Goal: Information Seeking & Learning: Learn about a topic

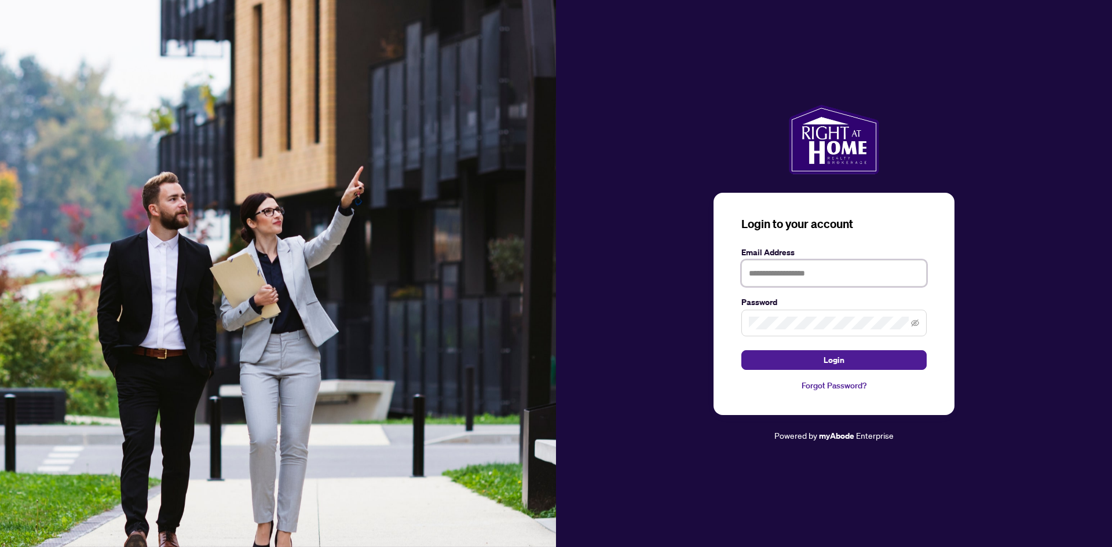
click at [785, 273] on input "text" at bounding box center [833, 273] width 185 height 27
type input "**********"
click at [914, 320] on icon "eye-invisible" at bounding box center [915, 323] width 8 height 8
click at [888, 361] on button "Login" at bounding box center [833, 360] width 185 height 20
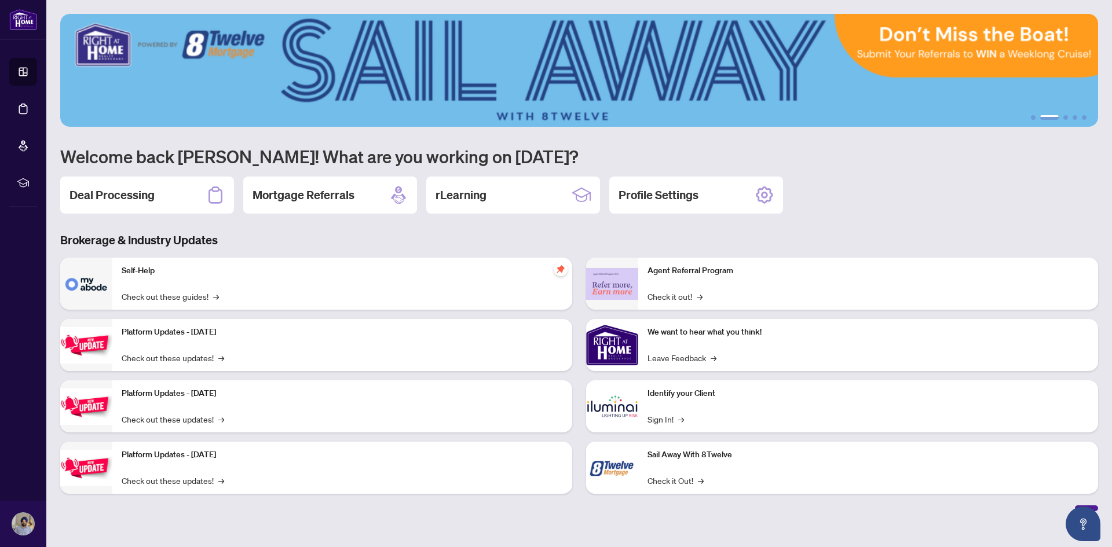
click at [130, 193] on h2 "Deal Processing" at bounding box center [111, 195] width 85 height 16
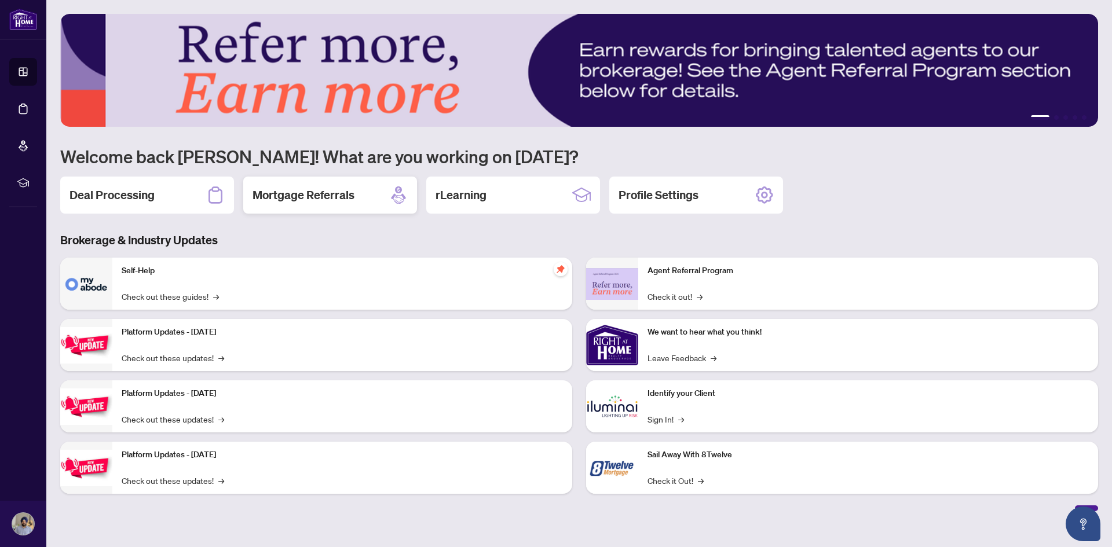
click at [328, 202] on h2 "Mortgage Referrals" at bounding box center [304, 195] width 102 height 16
click at [679, 199] on h2 "Profile Settings" at bounding box center [659, 195] width 80 height 16
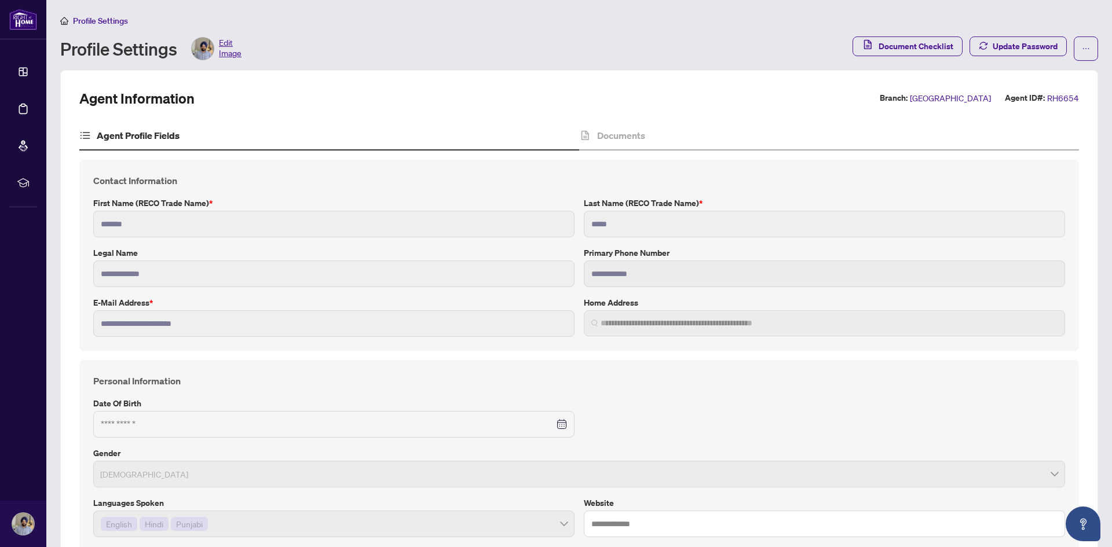
type input "**********"
type input "****"
type input "**********"
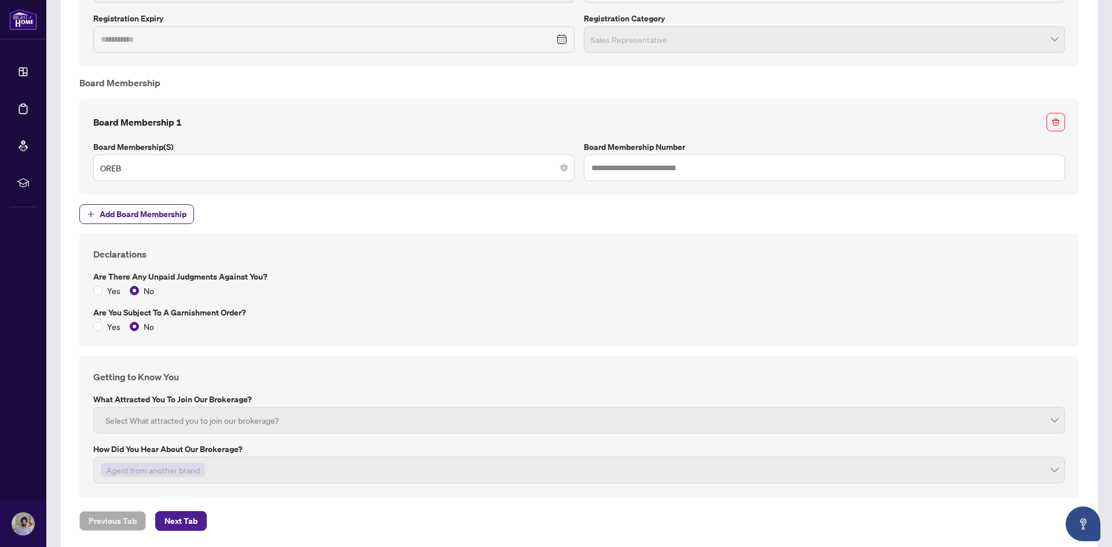
scroll to position [1361, 0]
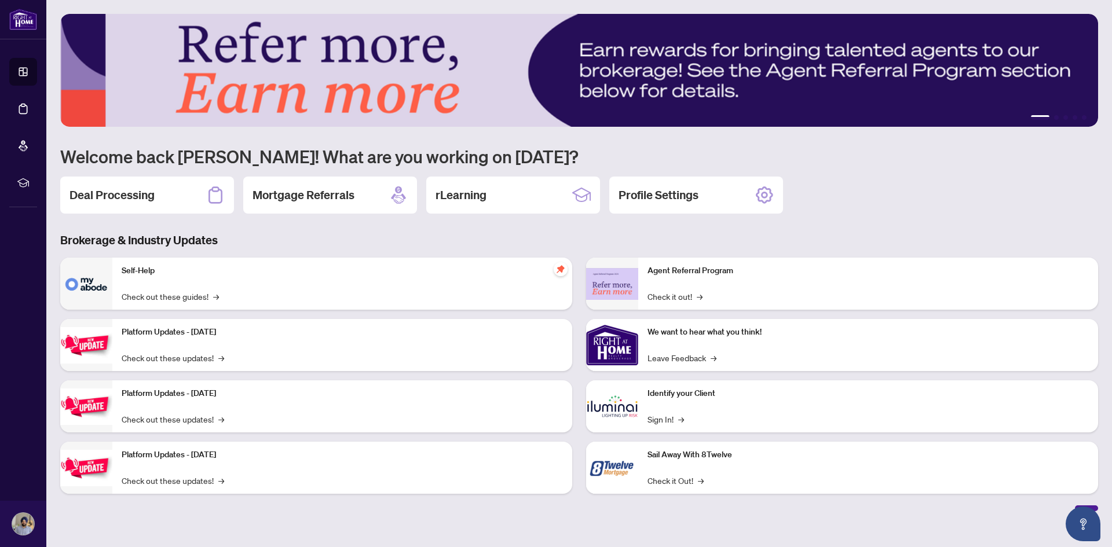
click at [274, 268] on p "Self-Help" at bounding box center [342, 271] width 441 height 13
click at [96, 279] on img at bounding box center [86, 284] width 52 height 52
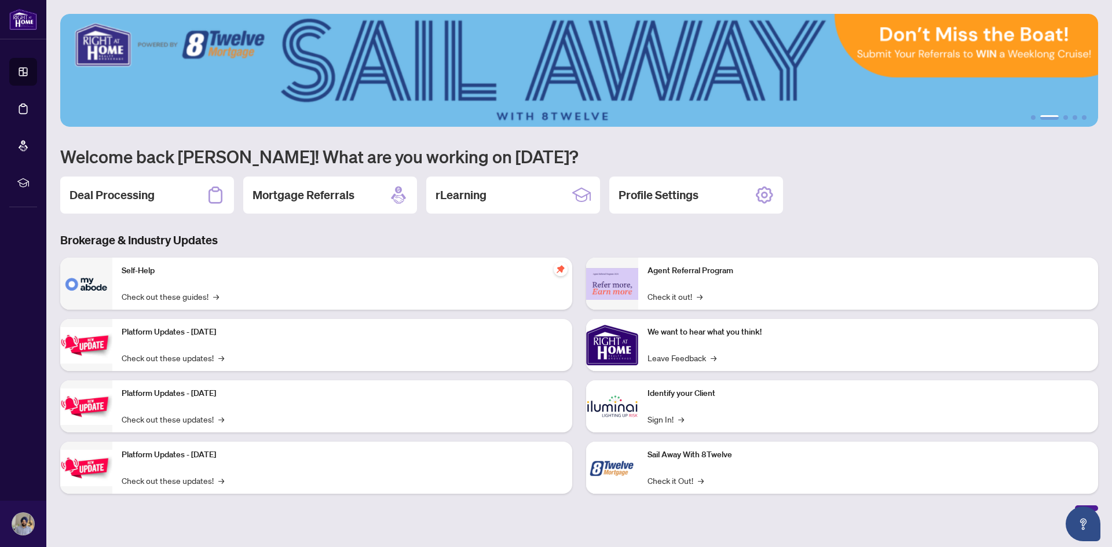
click at [141, 272] on p "Self-Help" at bounding box center [342, 271] width 441 height 13
click at [165, 294] on link "Check out these guides! →" at bounding box center [170, 296] width 97 height 13
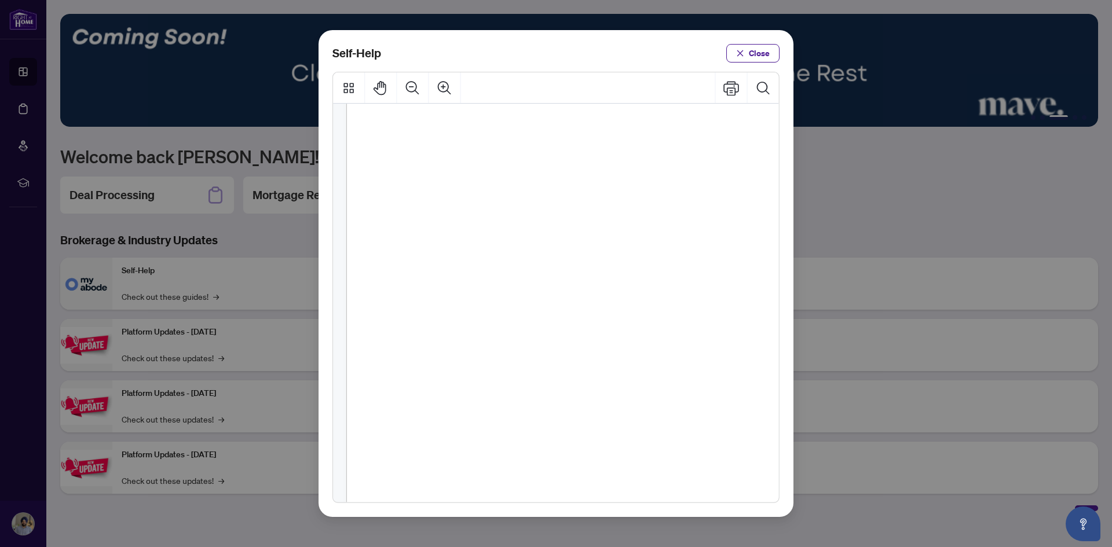
scroll to position [709, 0]
click at [766, 54] on span "Close" at bounding box center [759, 53] width 21 height 19
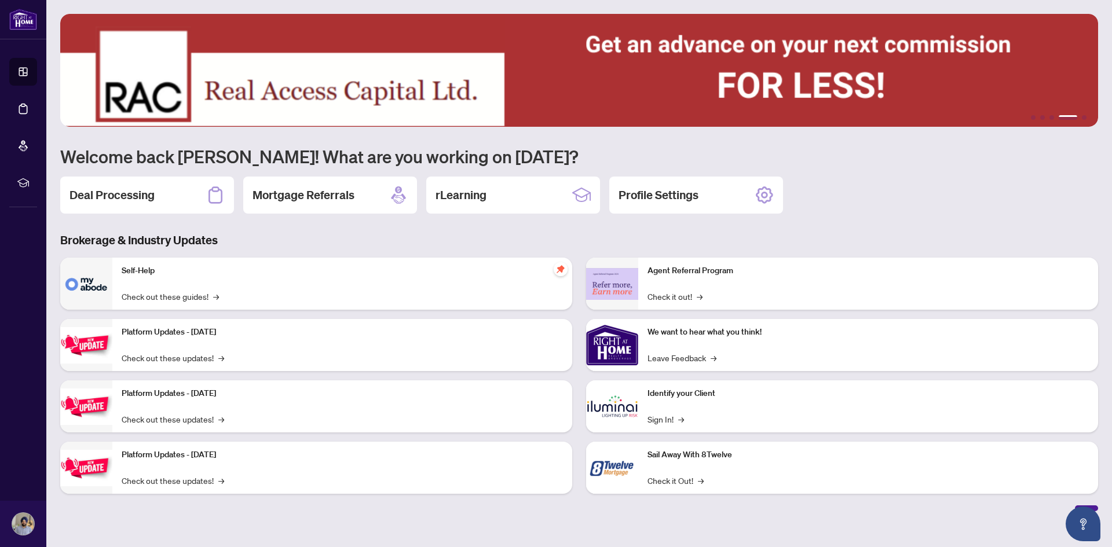
click at [618, 342] on img at bounding box center [612, 345] width 52 height 52
click at [682, 332] on p "We want to hear what you think!" at bounding box center [867, 332] width 441 height 13
click at [678, 356] on link "Leave Feedback →" at bounding box center [681, 358] width 69 height 13
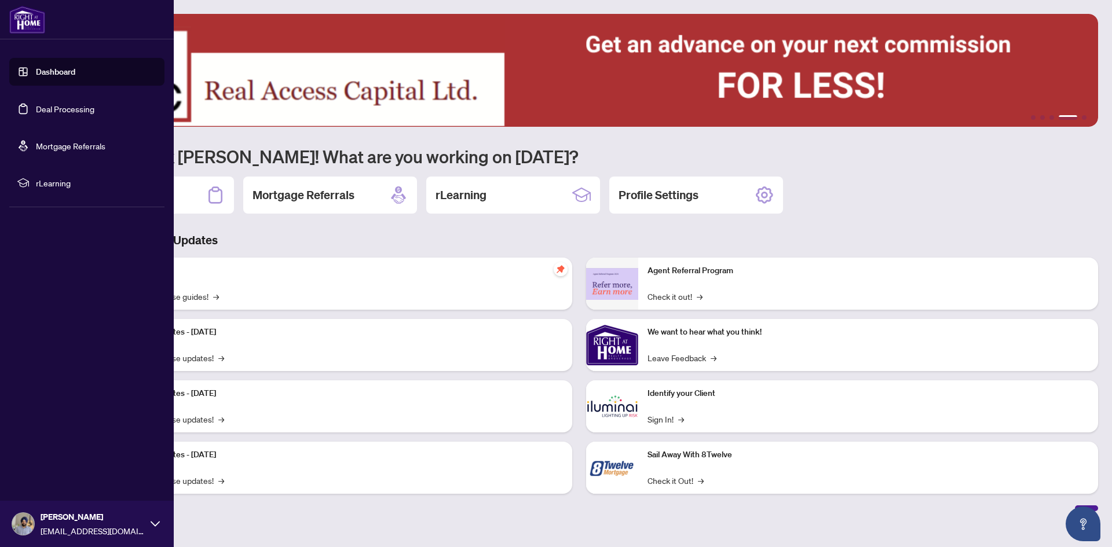
click at [36, 72] on link "Dashboard" at bounding box center [55, 72] width 39 height 10
click at [61, 182] on span "rLearning" at bounding box center [96, 183] width 120 height 13
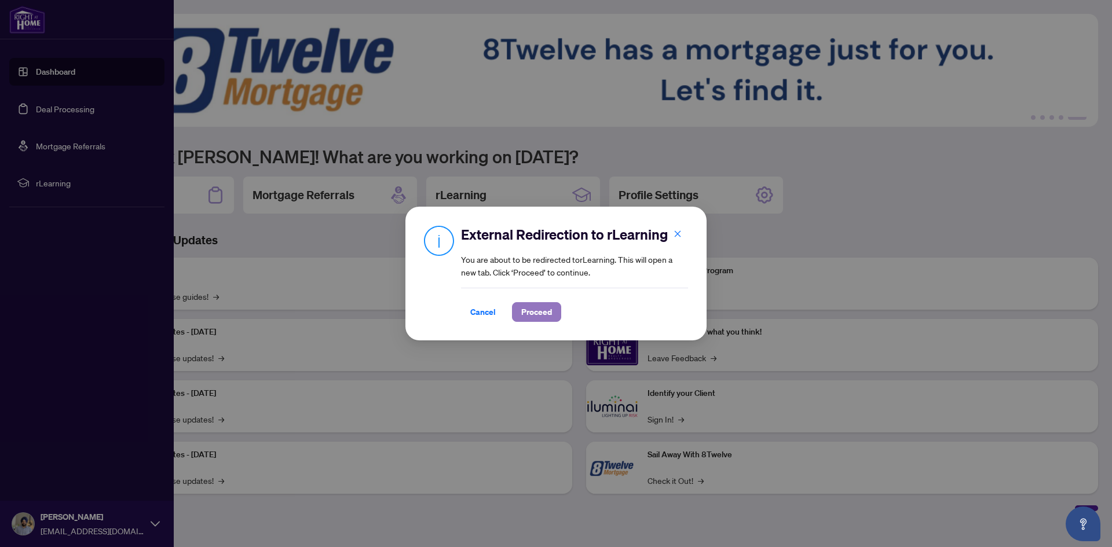
click at [540, 305] on span "Proceed" at bounding box center [536, 312] width 31 height 19
